Goal: Find specific page/section: Find specific page/section

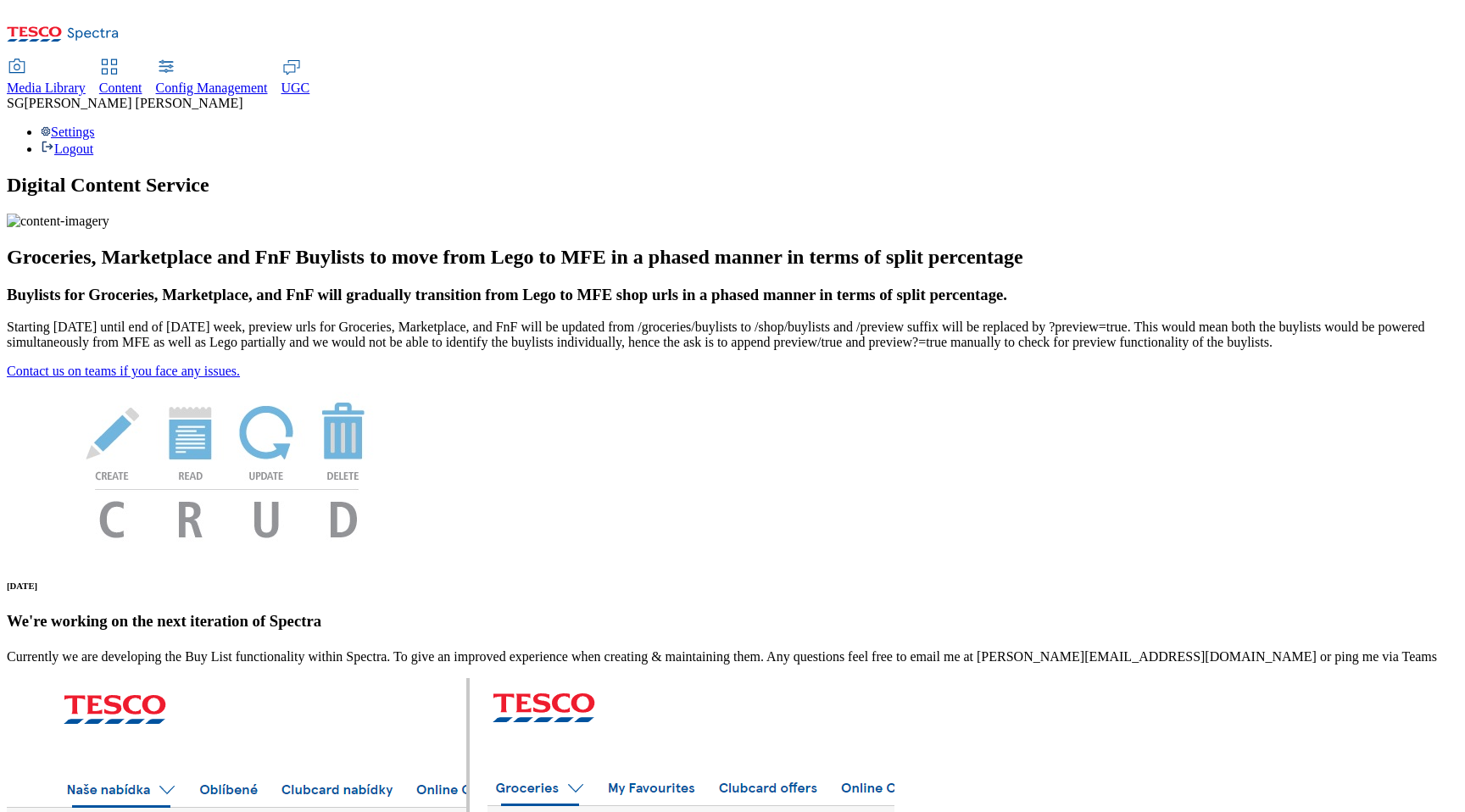
click at [143, 81] on span "Content" at bounding box center [120, 87] width 43 height 14
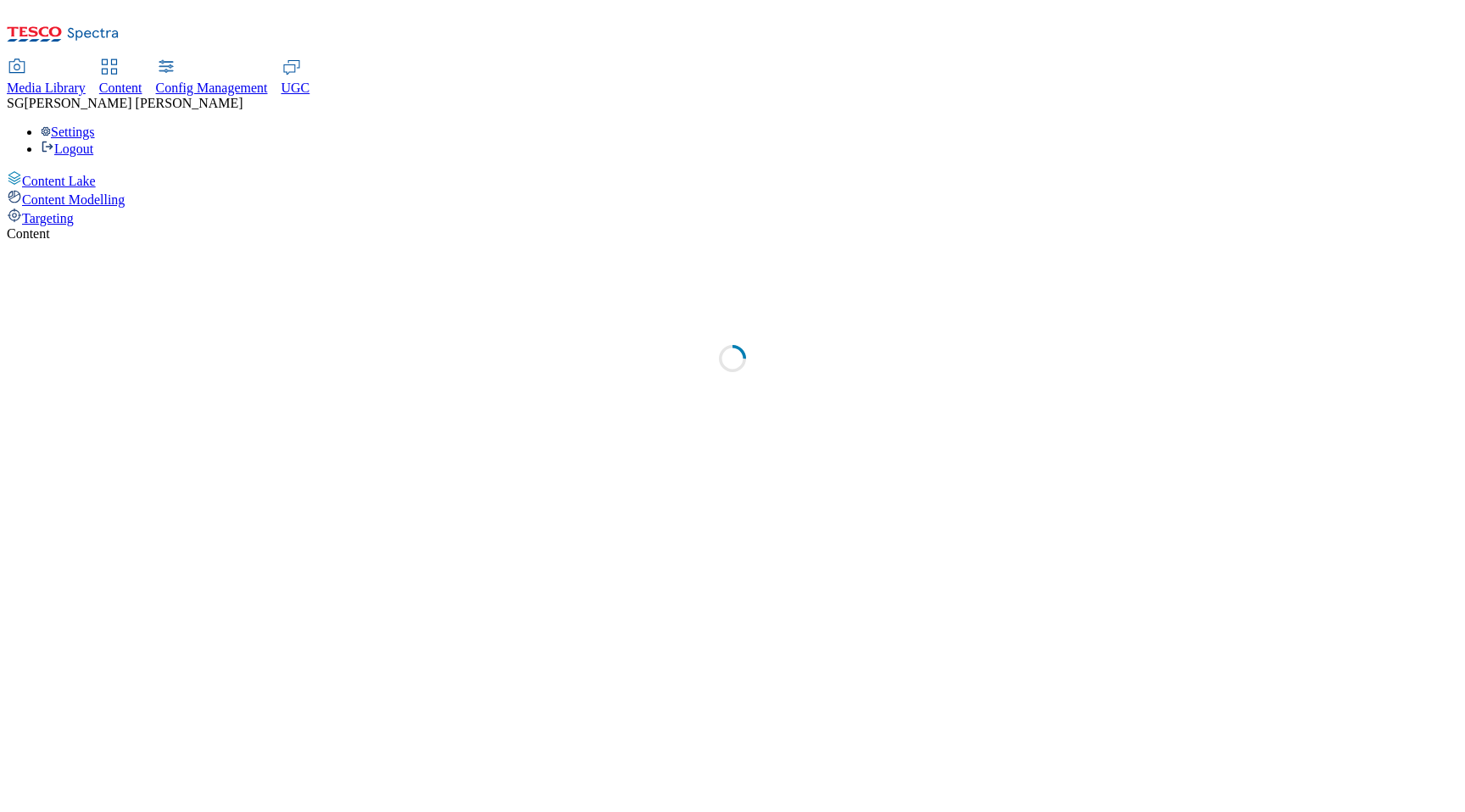
select select "group-comms"
click at [82, 208] on div "Targeting" at bounding box center [732, 217] width 1452 height 18
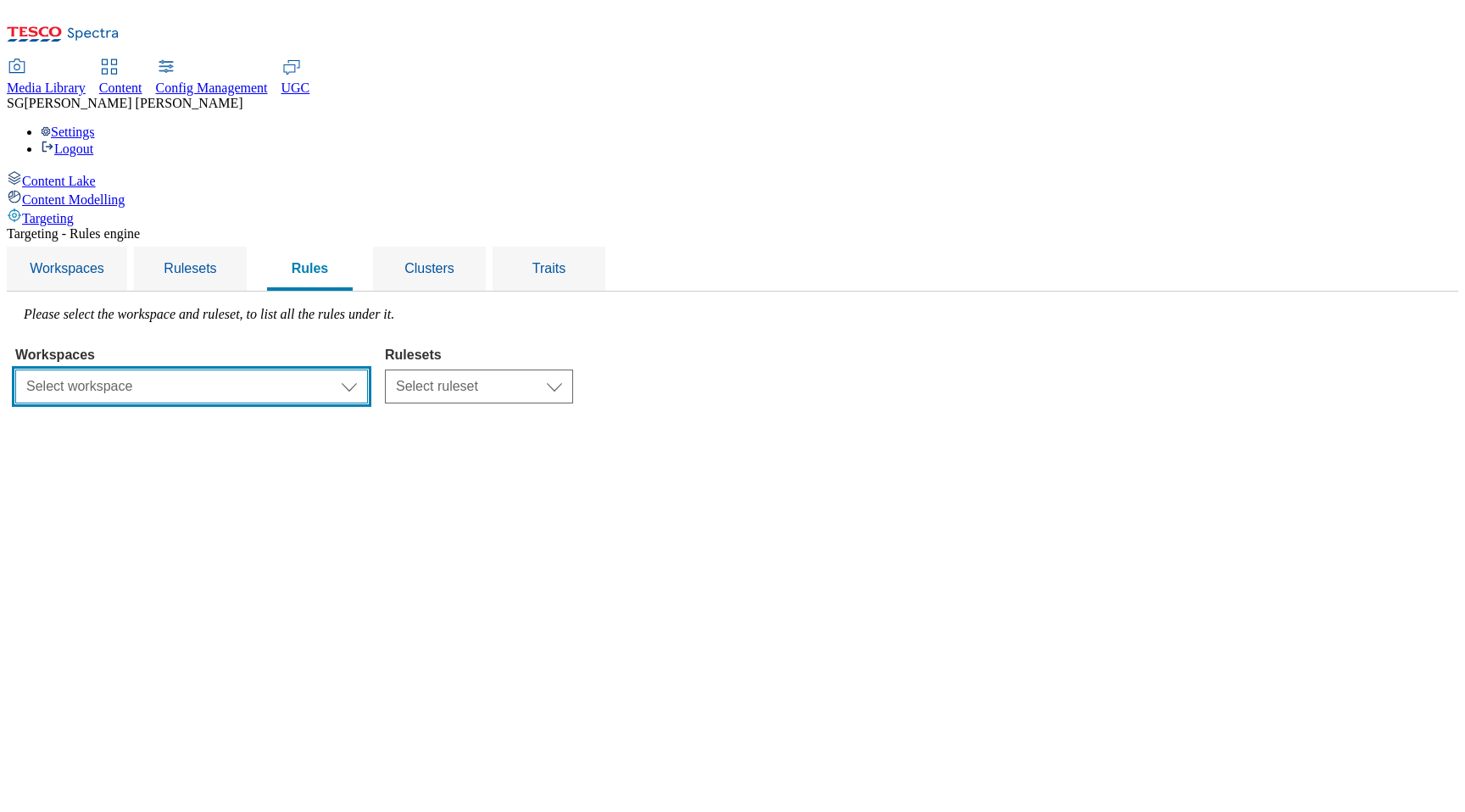
click at [368, 370] on select "Select workspace Test 20_sanity_august test 20th march Test_Sanity_28th_July Co…" at bounding box center [192, 386] width 353 height 34
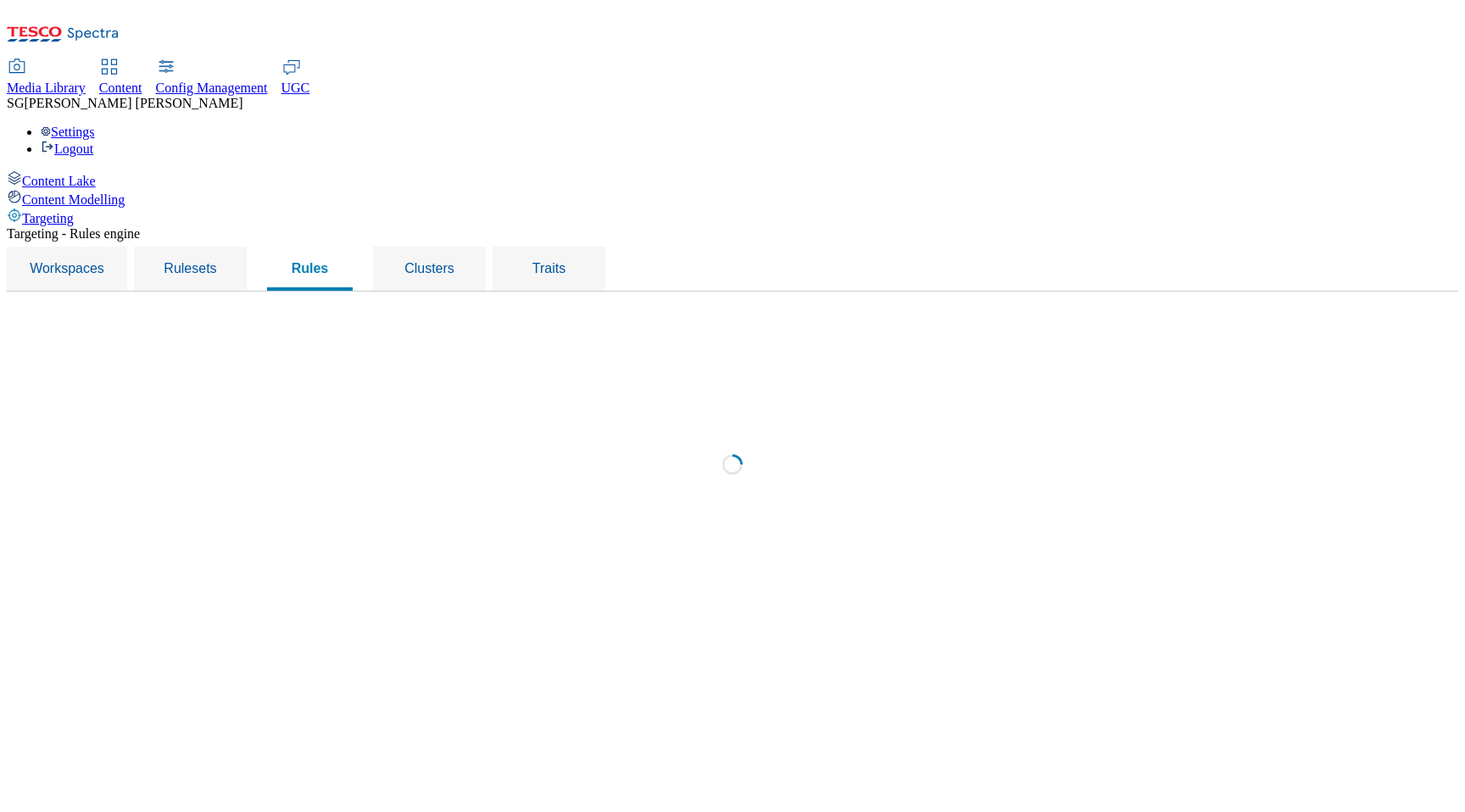
select select "f510054f-adaa-4692-b570-80fa3897127a"
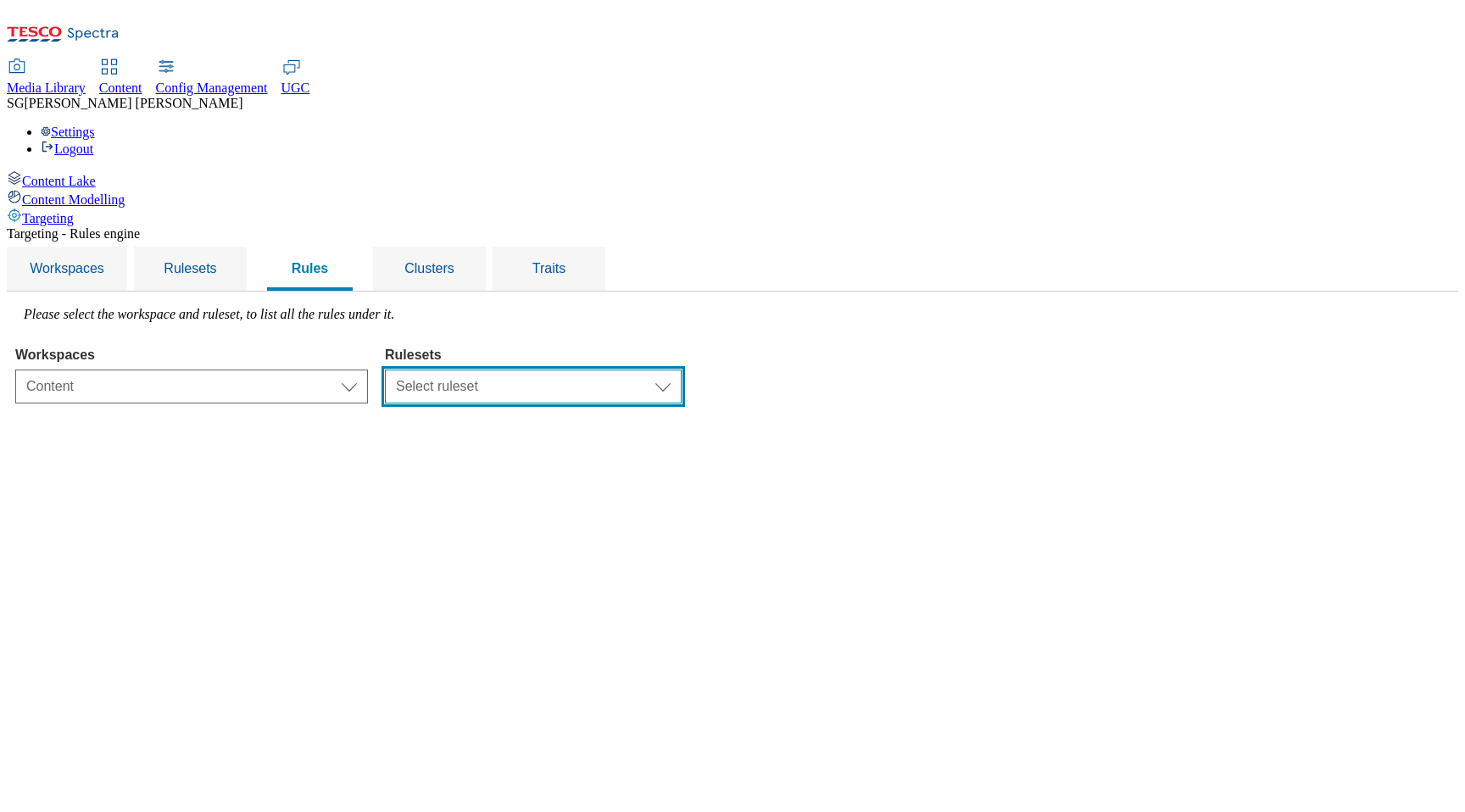
click at [682, 370] on select "Select ruleset CZ [PERSON_NAME] IE ROI TEST UK clubcard-roi clubcard-website cu…" at bounding box center [534, 386] width 297 height 34
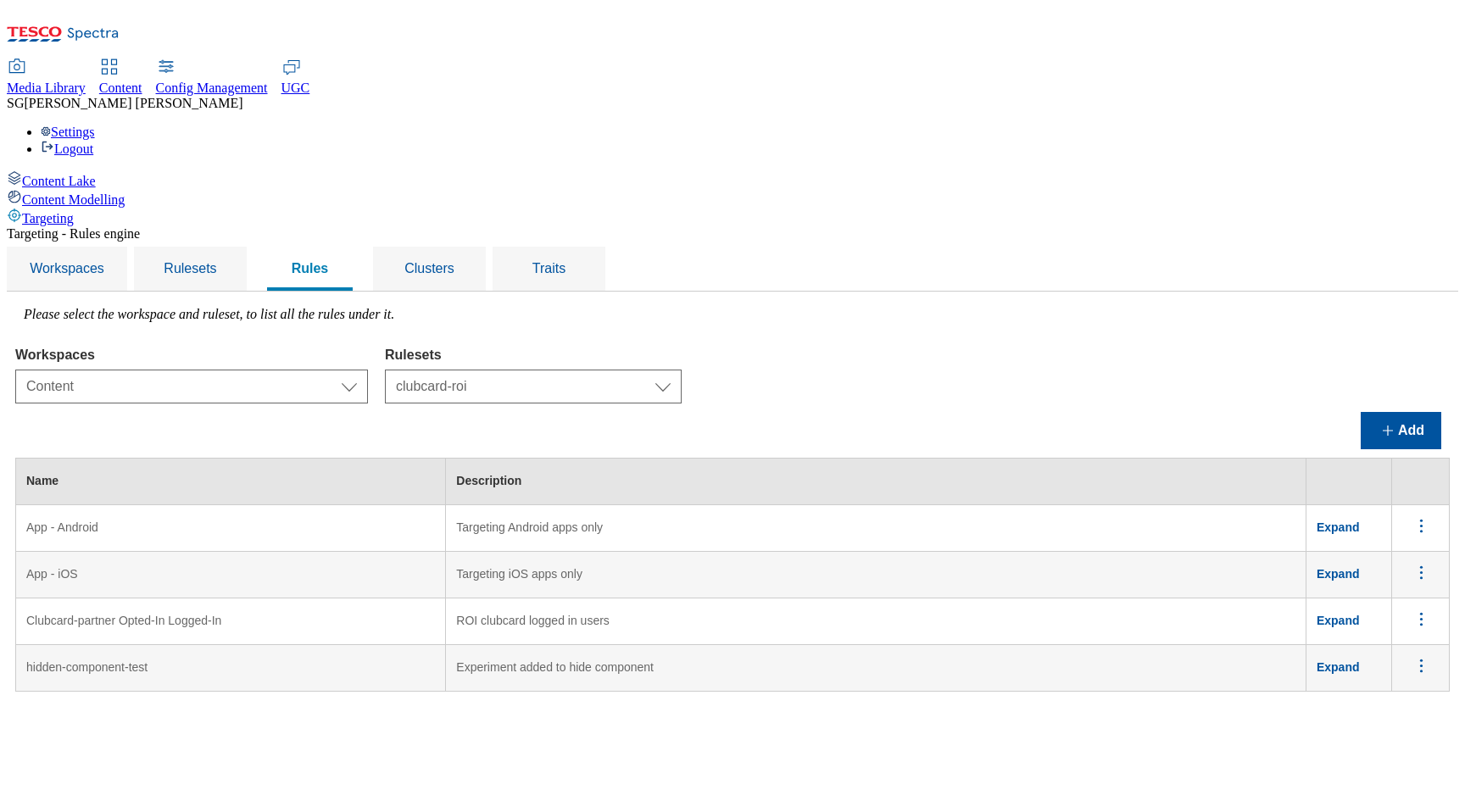
click at [342, 645] on td "hidden-component-test" at bounding box center [231, 668] width 430 height 47
click at [682, 370] on select "Select ruleset CZ [PERSON_NAME] IE ROI TEST UK clubcard-roi clubcard-website cu…" at bounding box center [534, 386] width 297 height 34
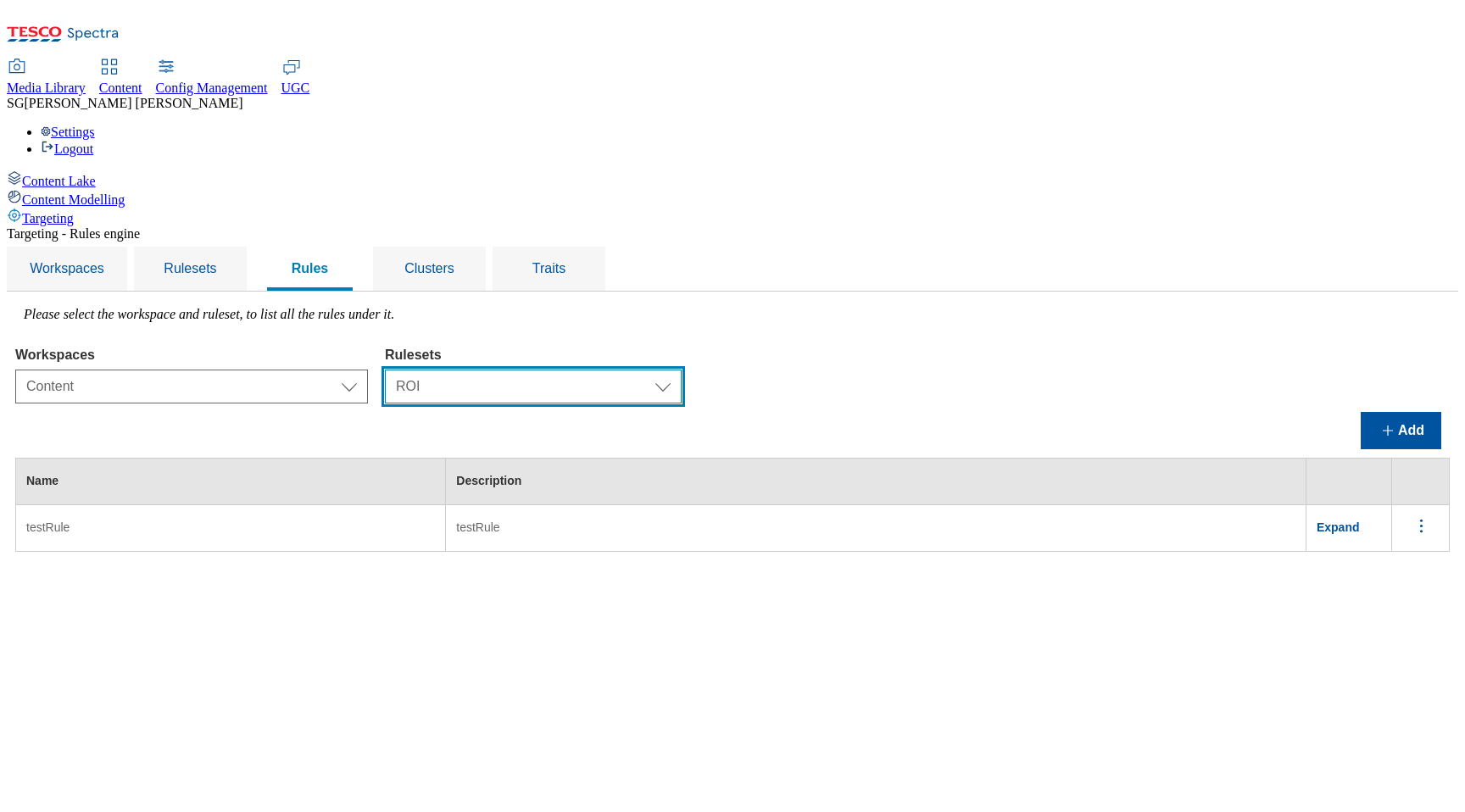
click at [682, 370] on select "Select ruleset CZ [PERSON_NAME] IE ROI TEST UK clubcard-roi clubcard-website cu…" at bounding box center [534, 386] width 297 height 34
select select "87837630-7157-4b0d-a987-68122c84fcaf"
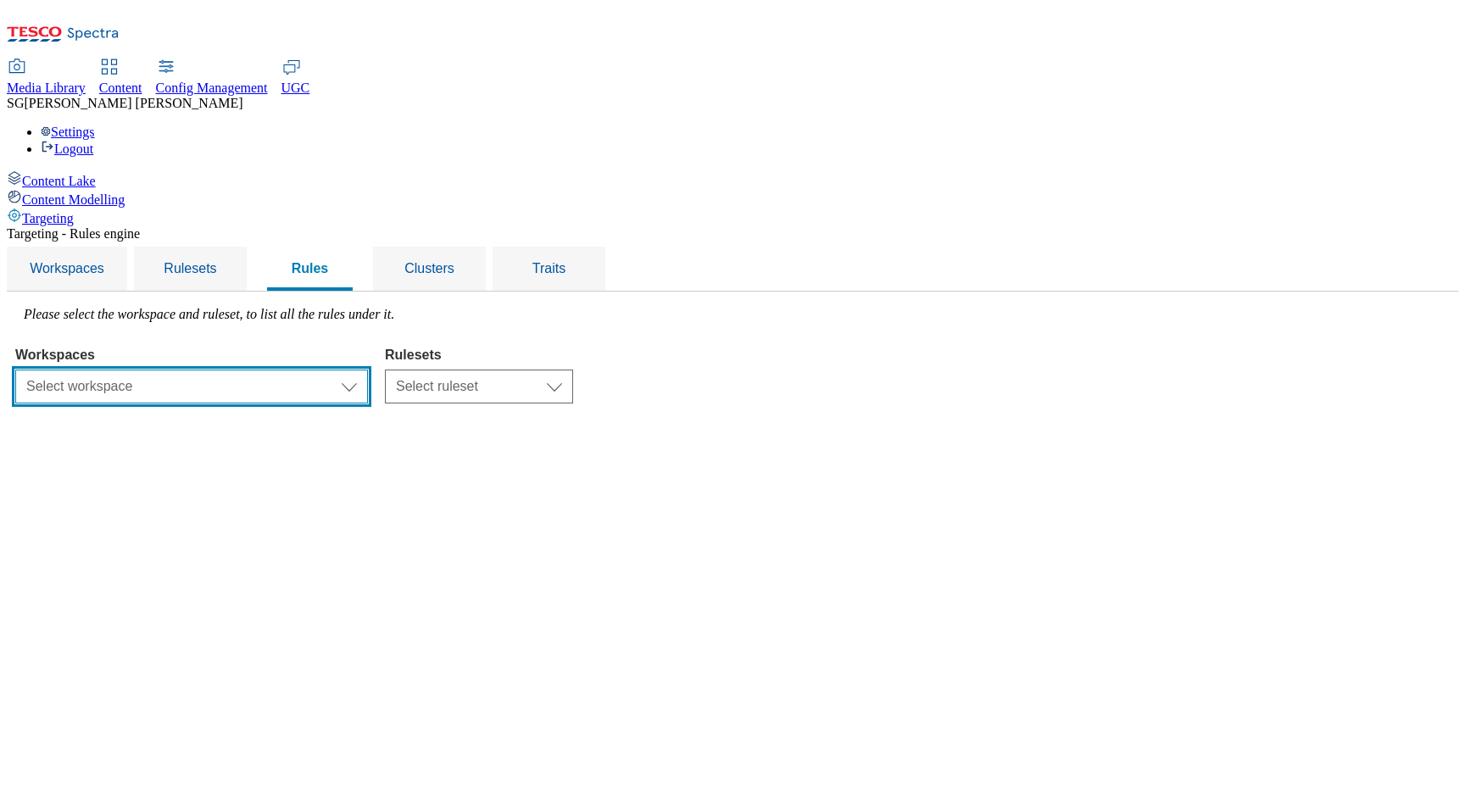
click at [368, 370] on select "Select workspace Test 20_sanity_august test [DATE] Test_Sanity_28th_July Conten…" at bounding box center [192, 386] width 353 height 34
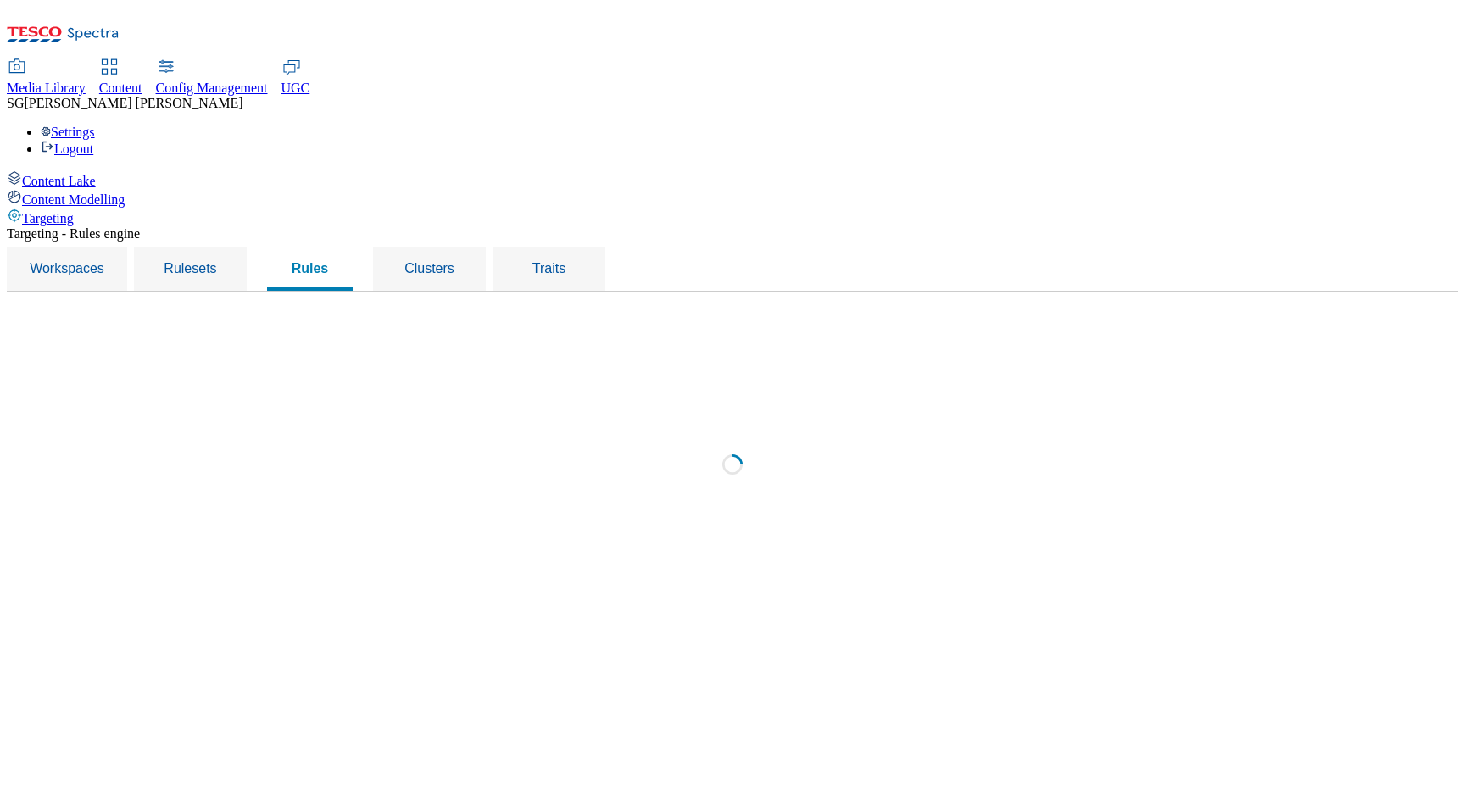
select select "f510054f-adaa-4692-b570-80fa3897127a"
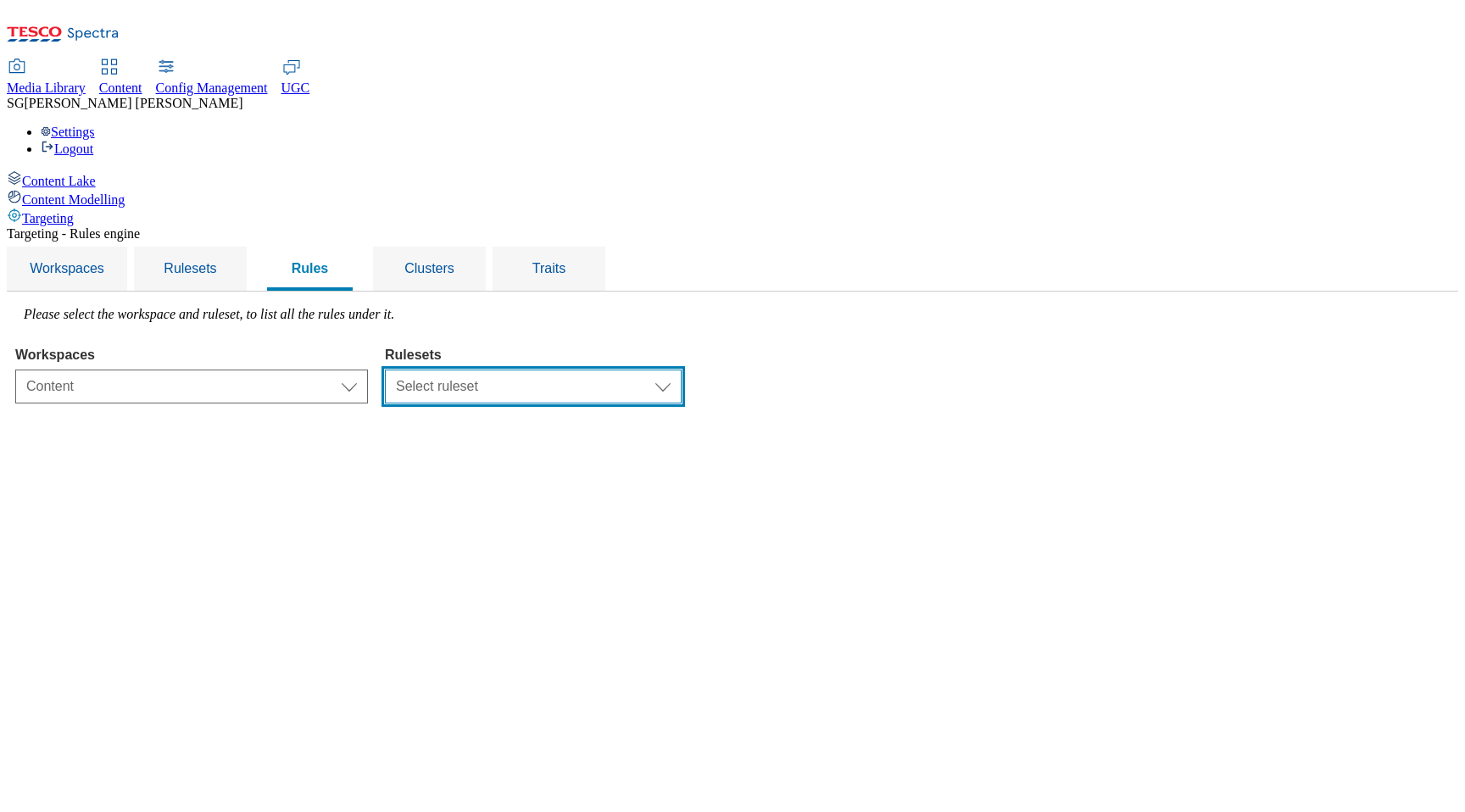
click at [682, 370] on select "Select ruleset CZ [PERSON_NAME] IE ROI TEST UK clubcard-roi clubcard-website cu…" at bounding box center [534, 386] width 297 height 34
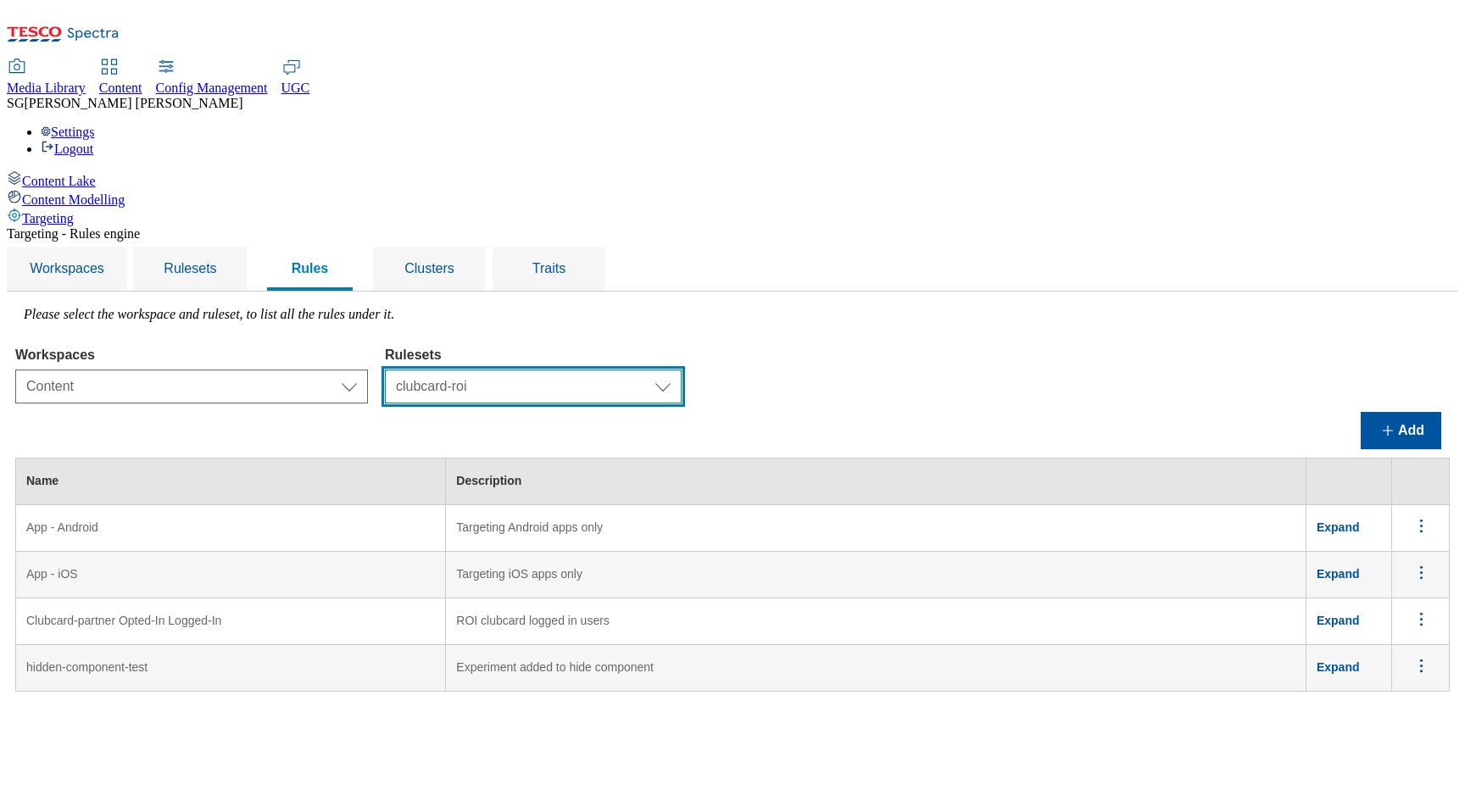
click at [682, 370] on select "Select ruleset CZ [PERSON_NAME] IE ROI TEST UK clubcard-roi clubcard-website cu…" at bounding box center [534, 386] width 297 height 34
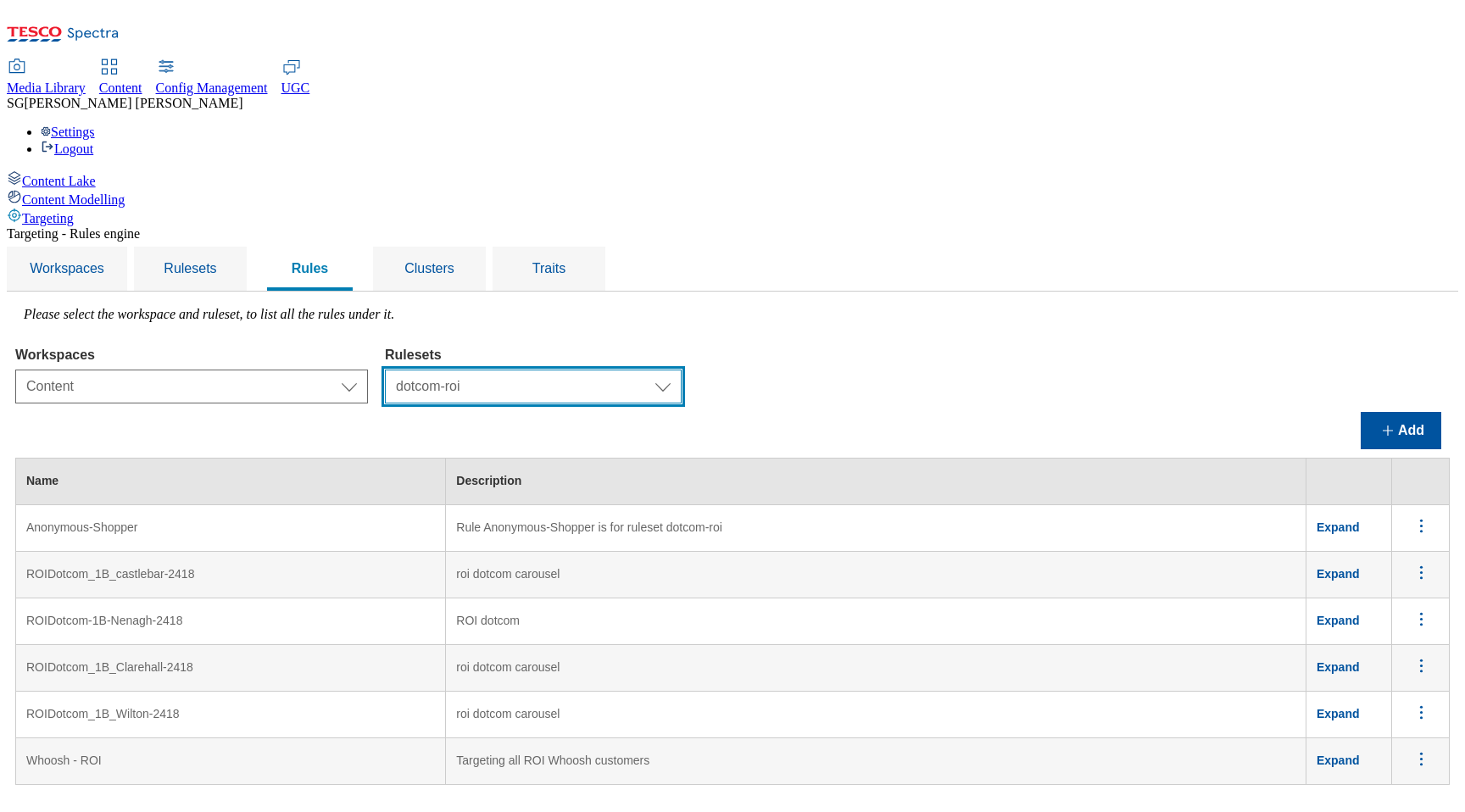
click at [682, 370] on select "Select ruleset CZ [PERSON_NAME] IE ROI TEST UK clubcard-roi clubcard-website cu…" at bounding box center [534, 386] width 297 height 34
select select "cb77597c-e150-42a3-a0f9-d9a74cd93d96"
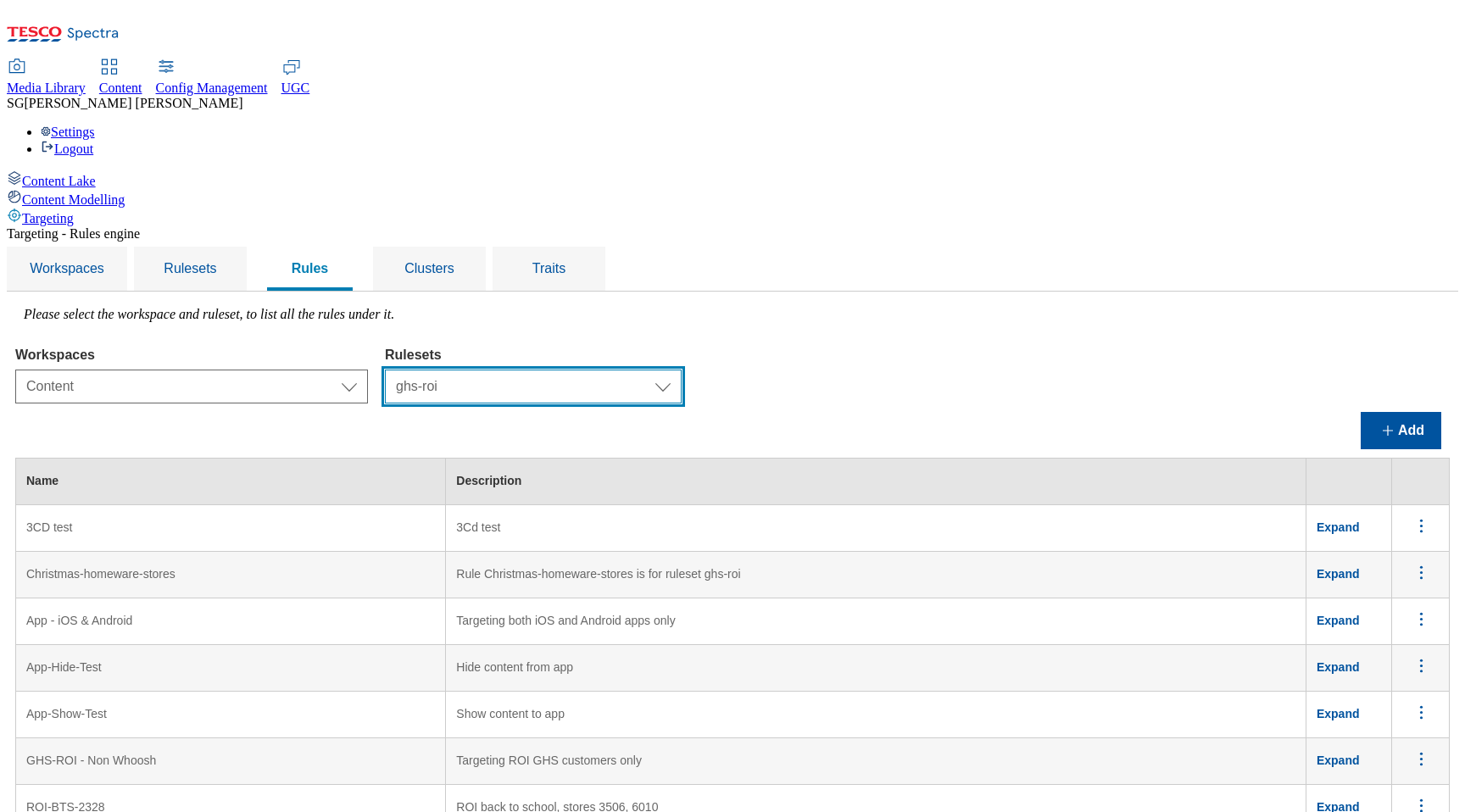
click at [682, 370] on select "Select ruleset CZ [PERSON_NAME] IE ROI TEST UK clubcard-roi clubcard-website cu…" at bounding box center [534, 386] width 297 height 34
